Goal: Task Accomplishment & Management: Use online tool/utility

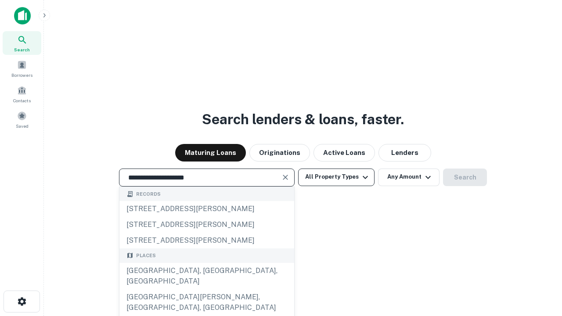
type input "**********"
click at [336, 177] on button "All Property Types" at bounding box center [336, 178] width 76 height 18
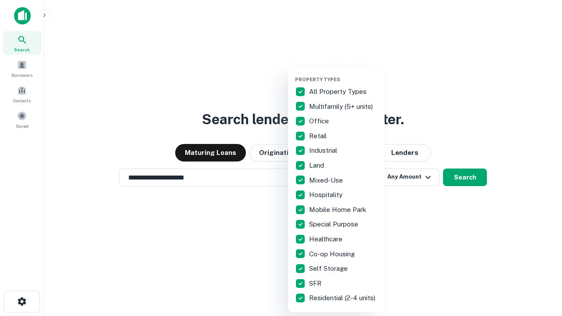
click at [343, 74] on button "button" at bounding box center [343, 74] width 97 height 0
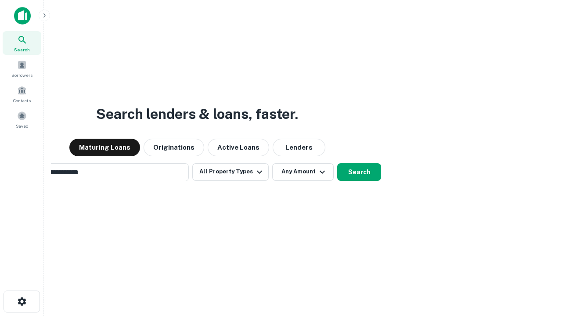
scroll to position [14, 0]
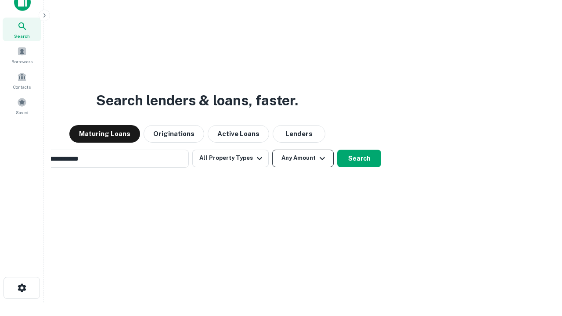
click at [272, 150] on button "Any Amount" at bounding box center [302, 159] width 61 height 18
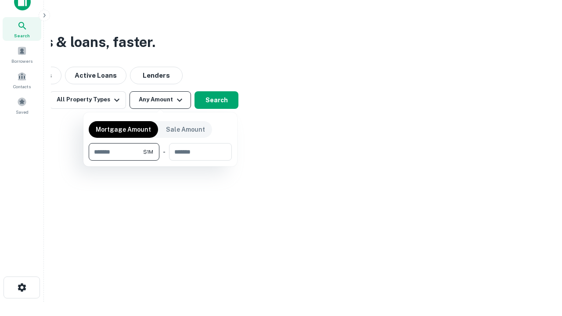
type input "*******"
click at [160, 161] on button "button" at bounding box center [160, 161] width 143 height 0
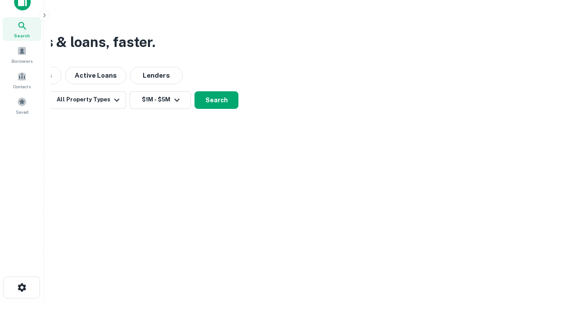
scroll to position [14, 0]
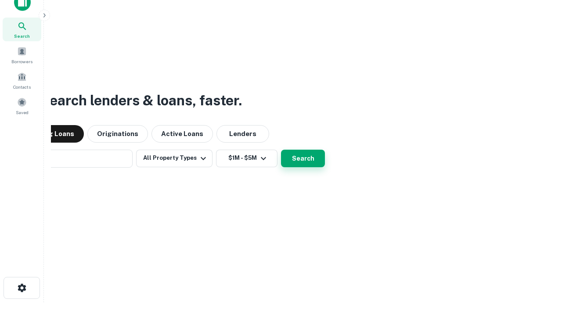
click at [281, 150] on button "Search" at bounding box center [303, 159] width 44 height 18
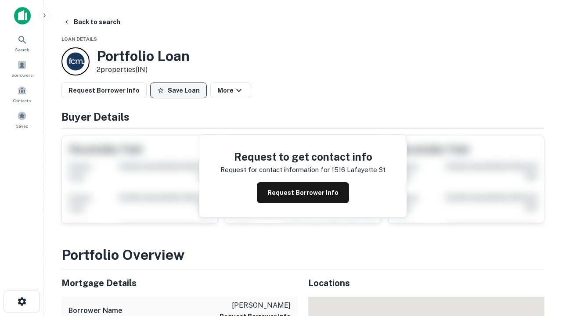
click at [178, 90] on button "Save Loan" at bounding box center [178, 91] width 57 height 16
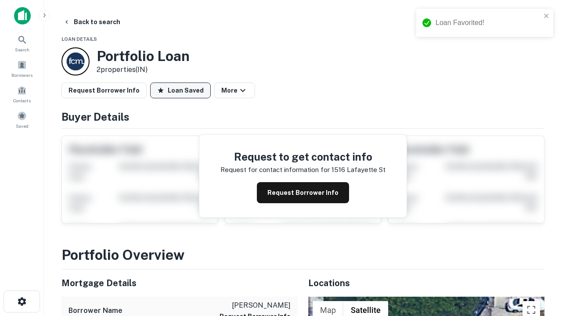
click at [180, 90] on button "Loan Saved" at bounding box center [180, 91] width 61 height 16
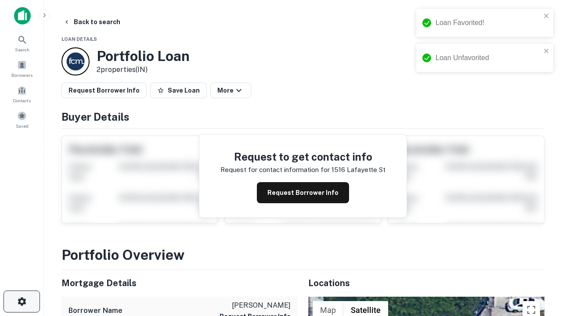
click at [22, 302] on icon "button" at bounding box center [22, 301] width 11 height 11
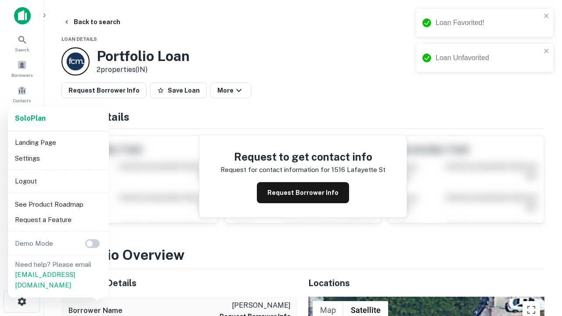
click at [58, 181] on li "Logout" at bounding box center [58, 181] width 94 height 16
